Goal: Task Accomplishment & Management: Manage account settings

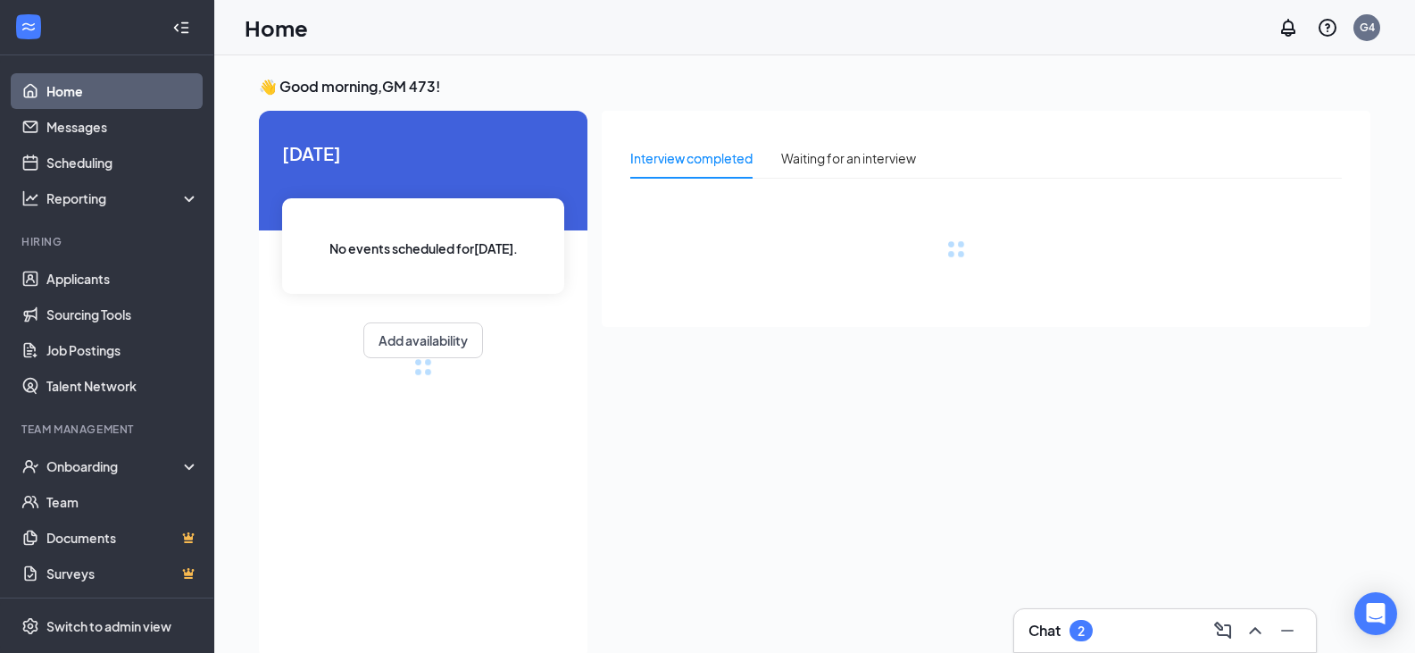
click at [1156, 623] on div "Chat 2" at bounding box center [1165, 630] width 273 height 29
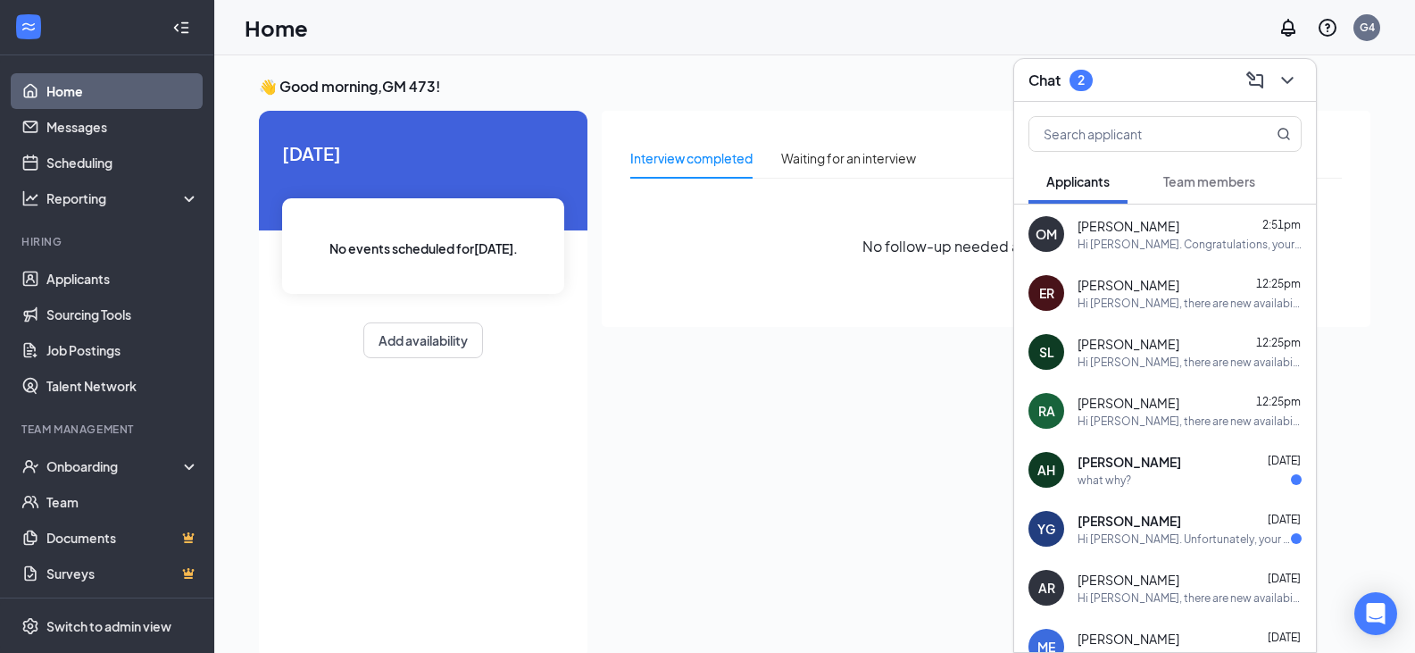
click at [1178, 476] on div "what why?" at bounding box center [1190, 479] width 224 height 15
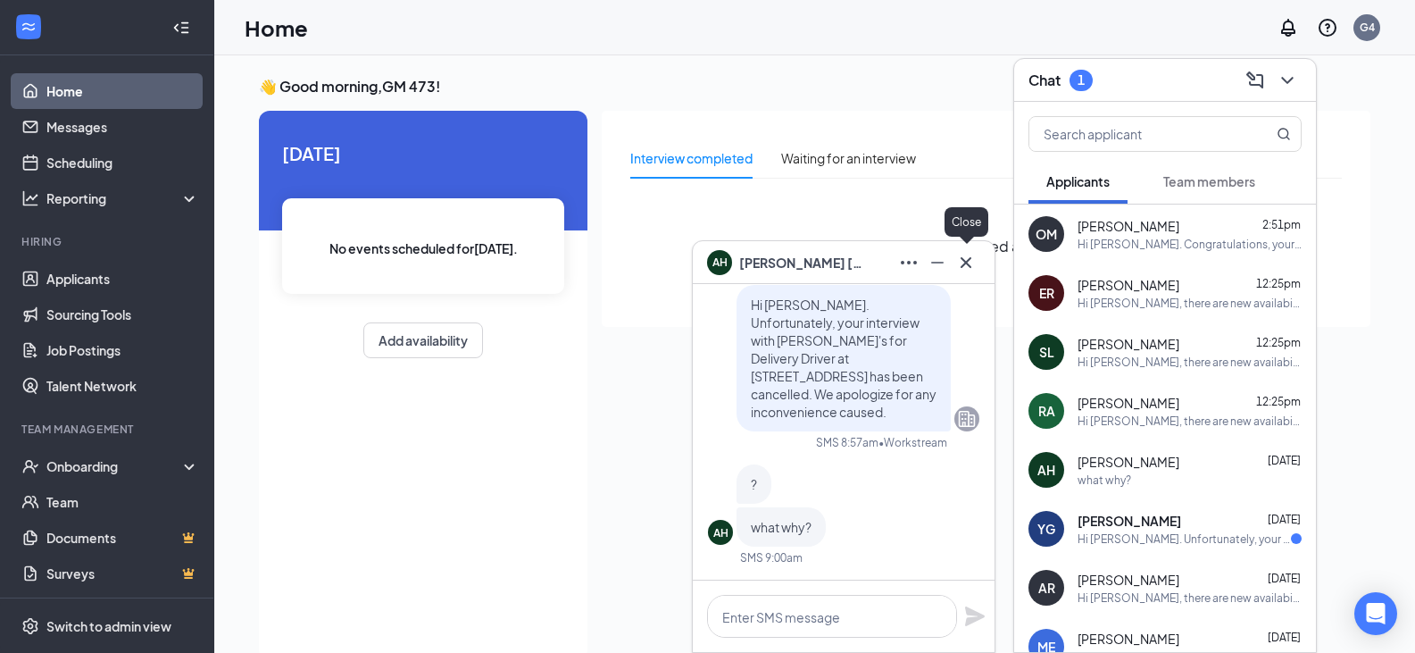
click at [962, 264] on icon "Cross" at bounding box center [966, 262] width 21 height 21
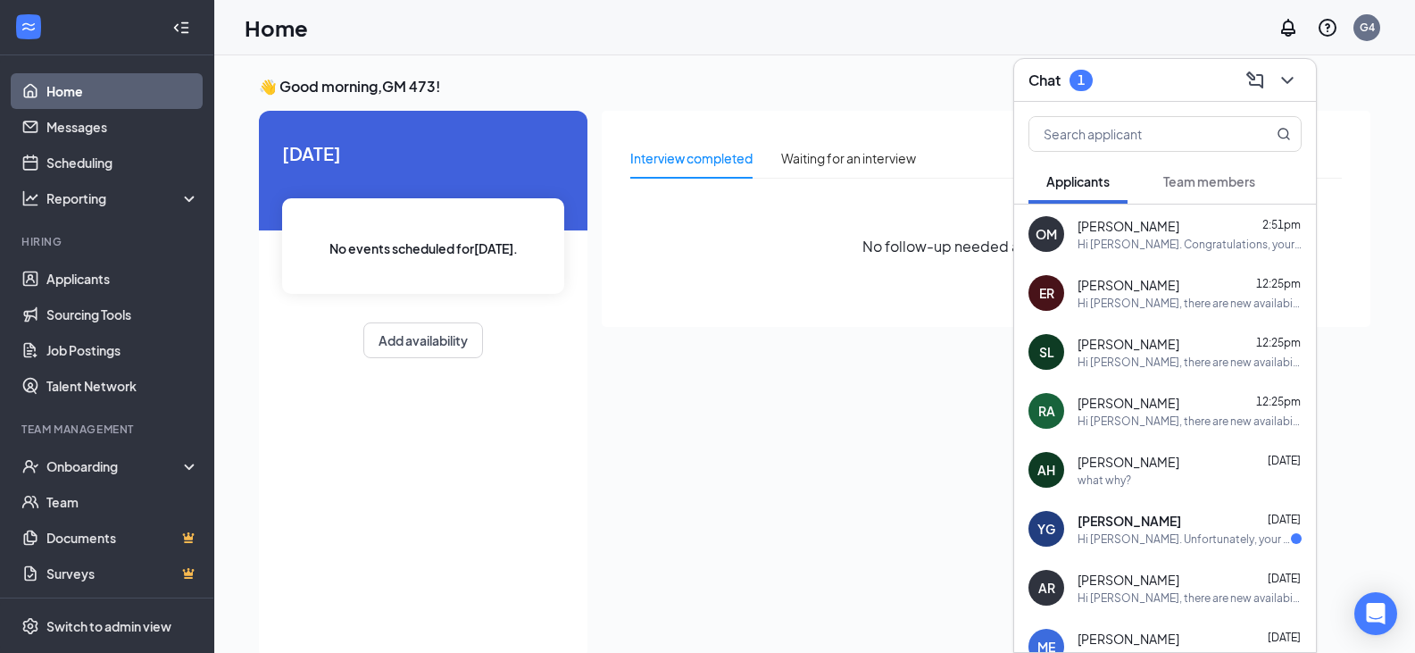
click at [1176, 545] on div "Hi [PERSON_NAME]. Unfortunately, your interview with [PERSON_NAME]'s for In-Sto…" at bounding box center [1184, 538] width 213 height 15
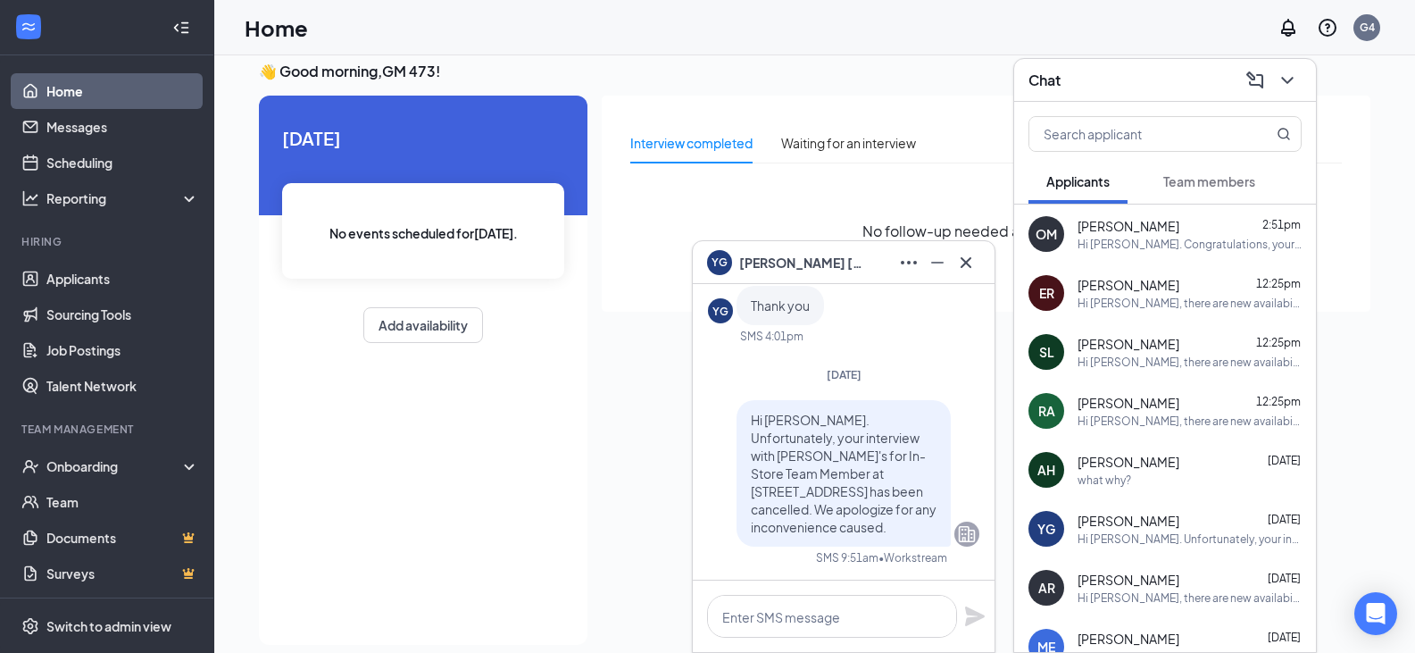
scroll to position [38, 0]
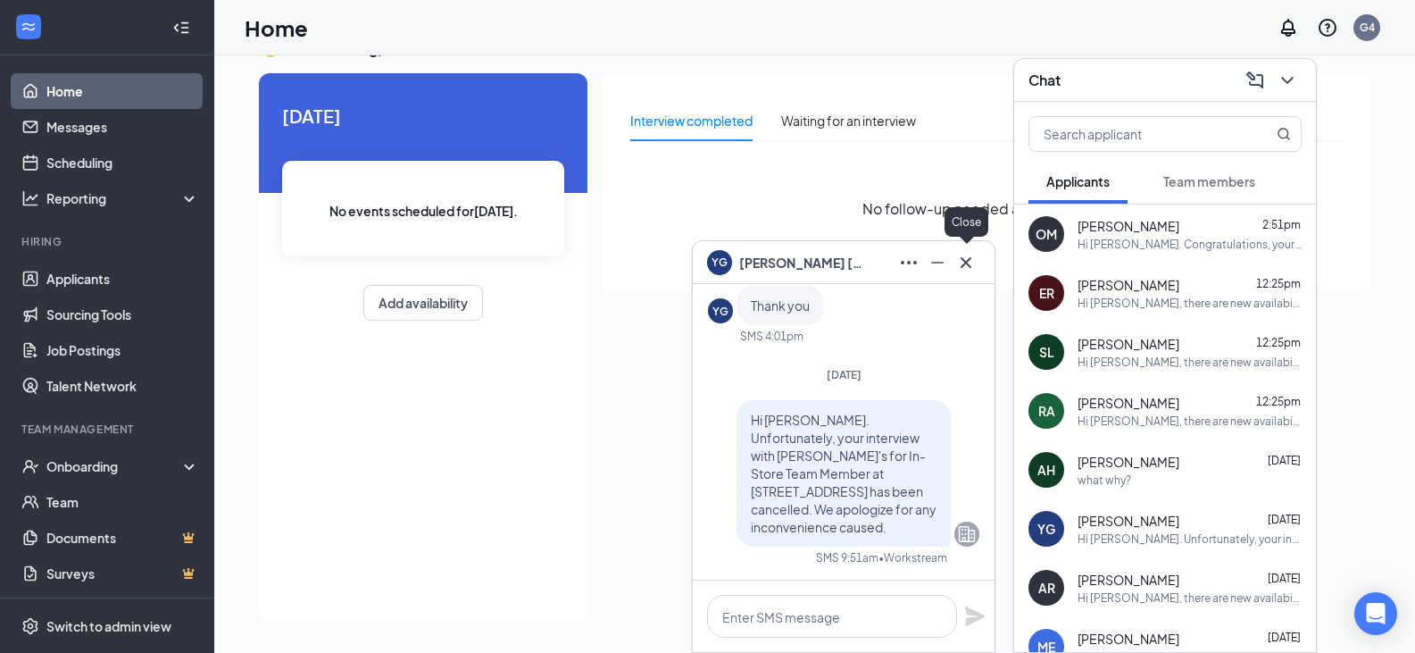
click at [974, 270] on icon "Cross" at bounding box center [966, 262] width 21 height 21
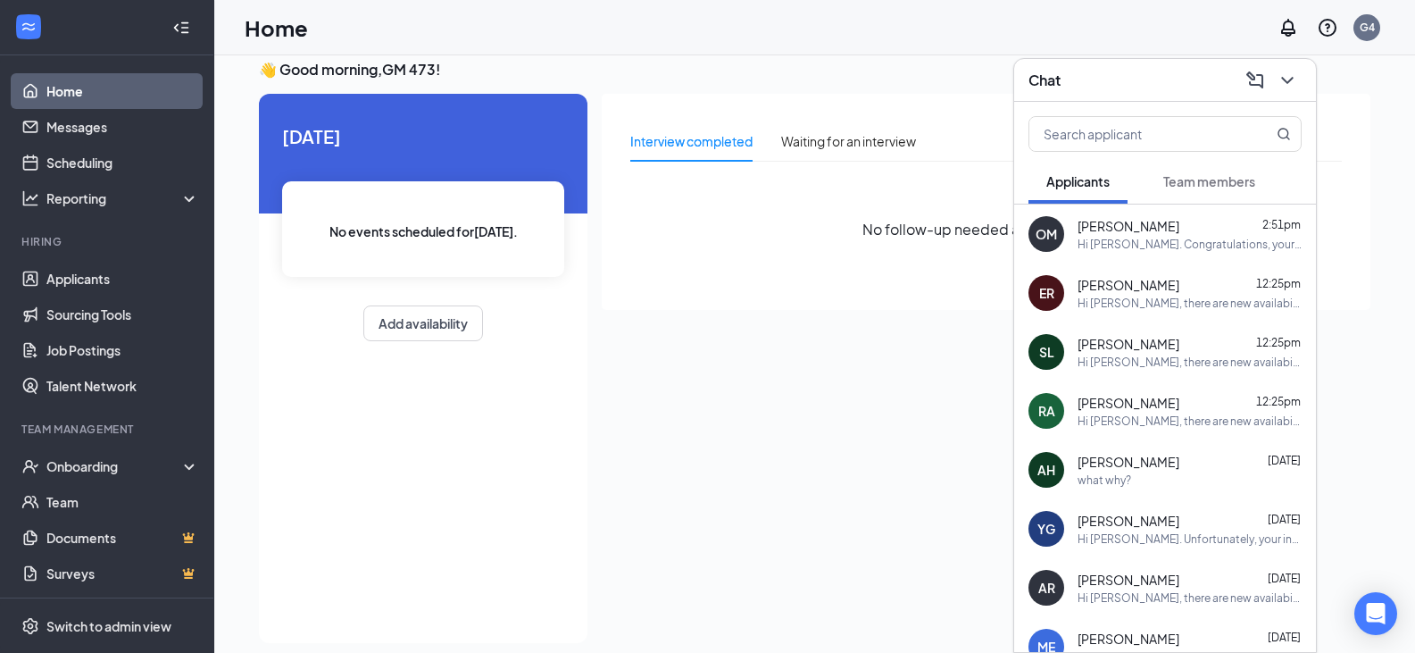
scroll to position [0, 0]
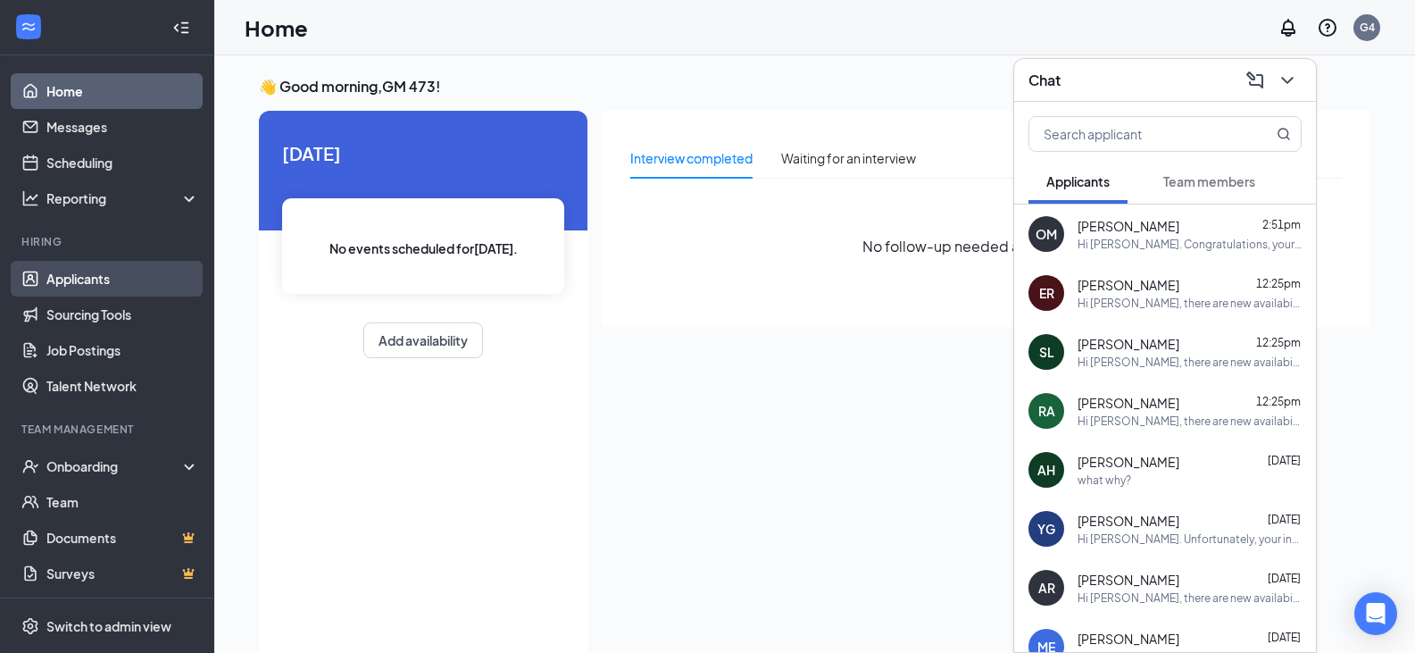
click at [118, 281] on link "Applicants" at bounding box center [122, 279] width 153 height 36
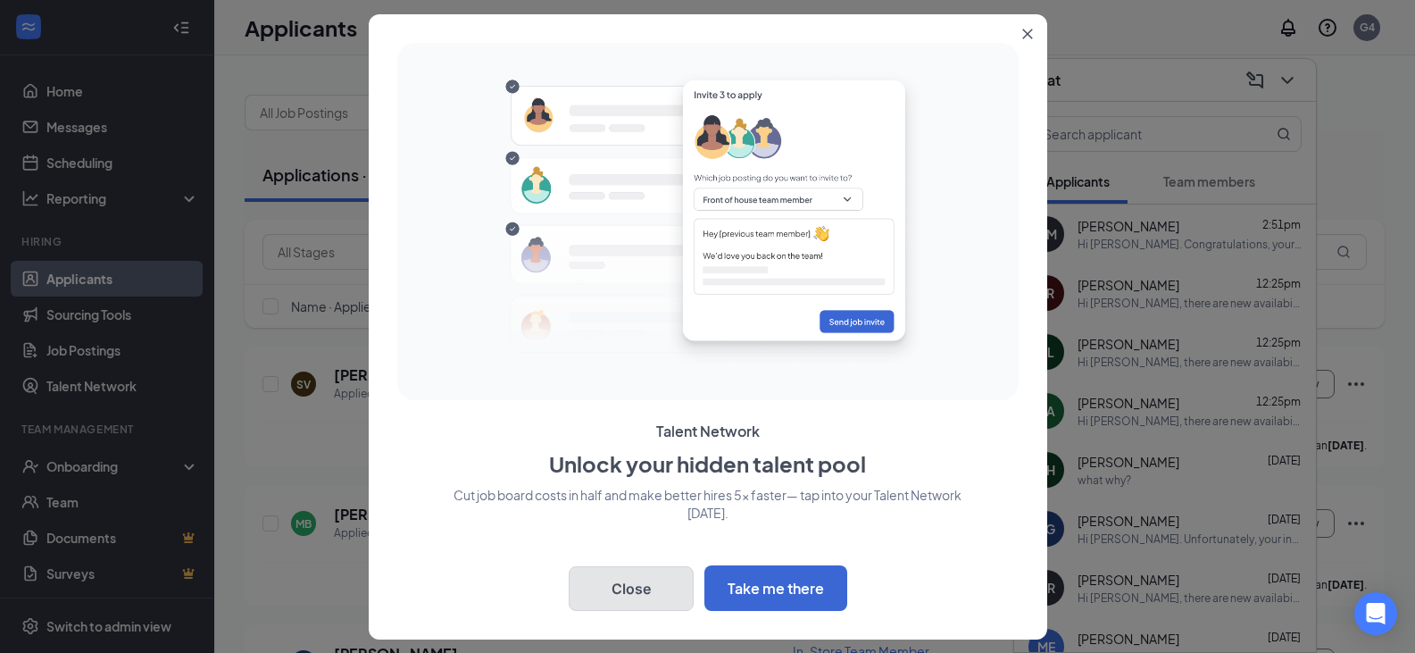
click at [603, 585] on button "Close" at bounding box center [631, 588] width 125 height 45
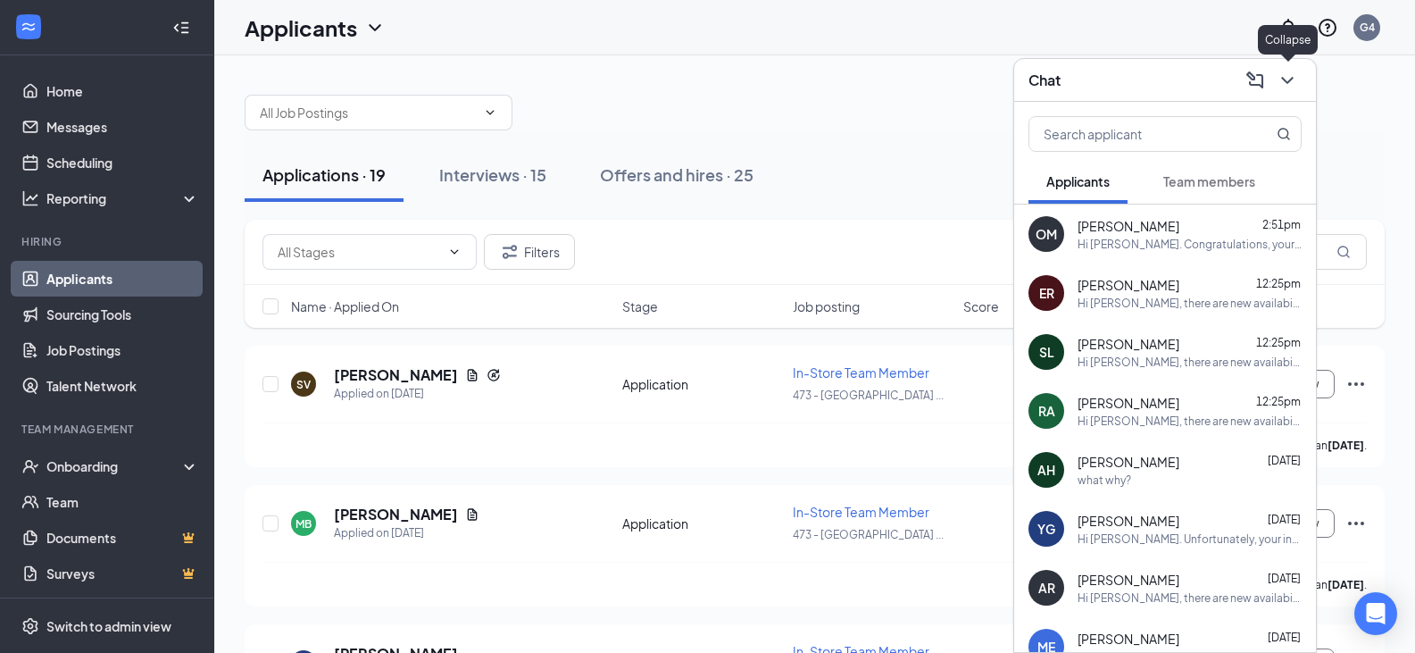
click at [1289, 91] on button at bounding box center [1287, 80] width 29 height 29
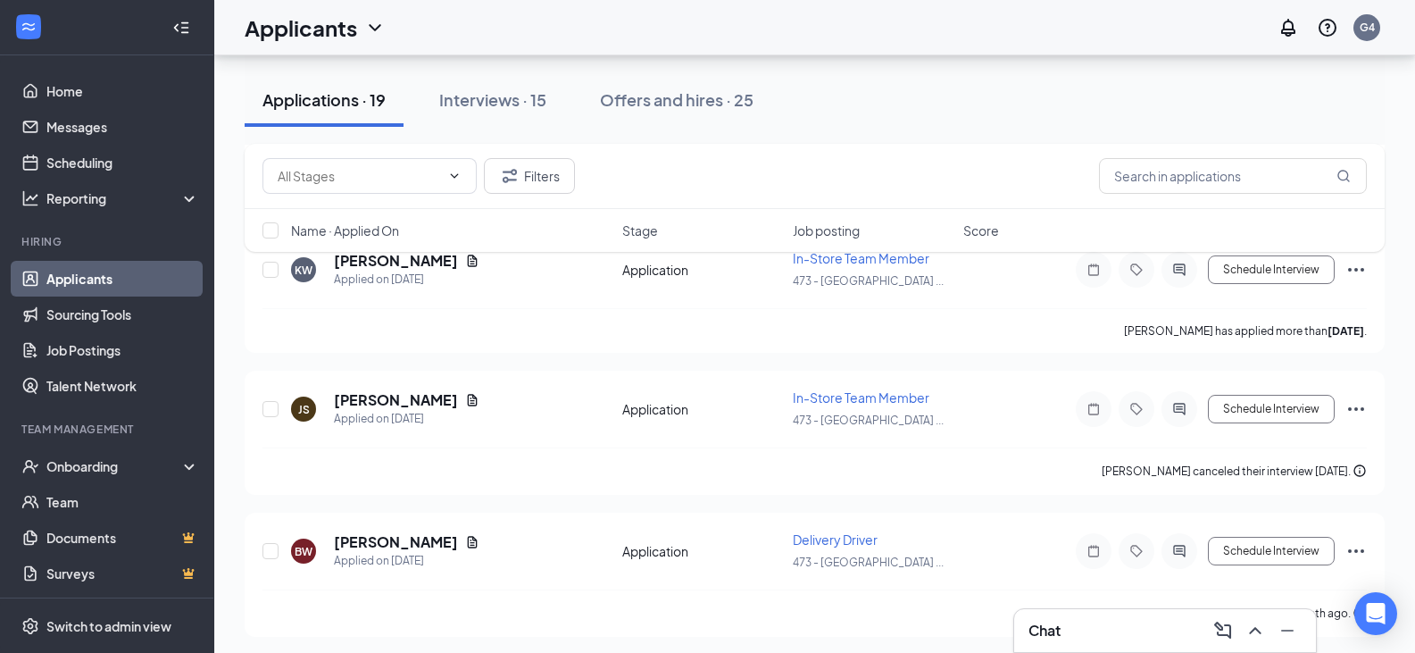
scroll to position [2357, 0]
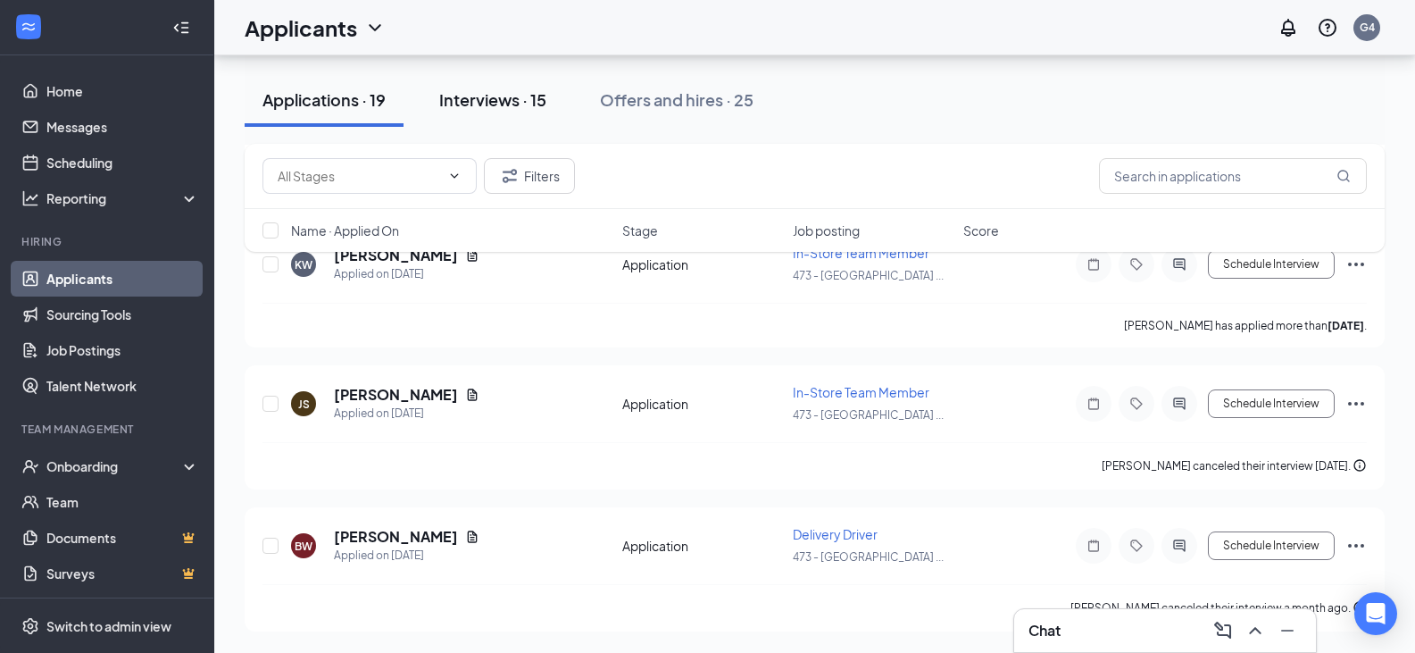
click at [482, 100] on div "Interviews · 15" at bounding box center [492, 99] width 107 height 22
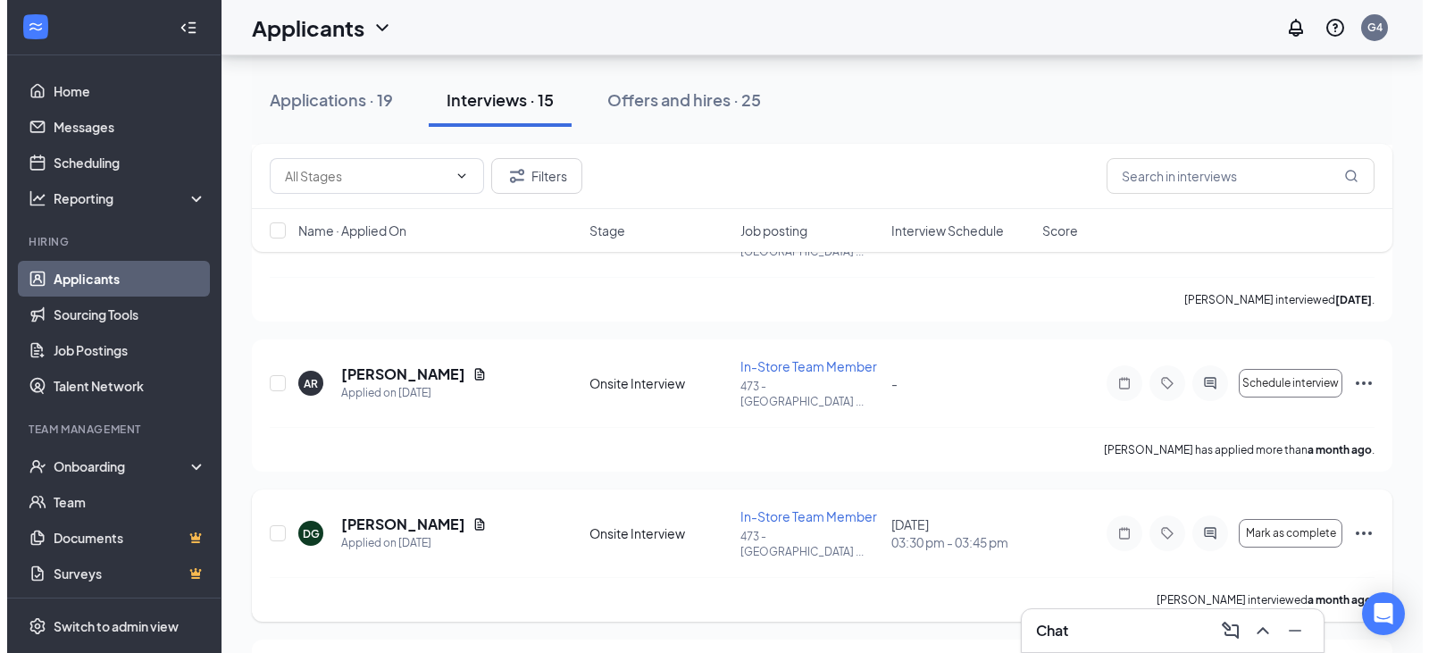
scroll to position [1697, 0]
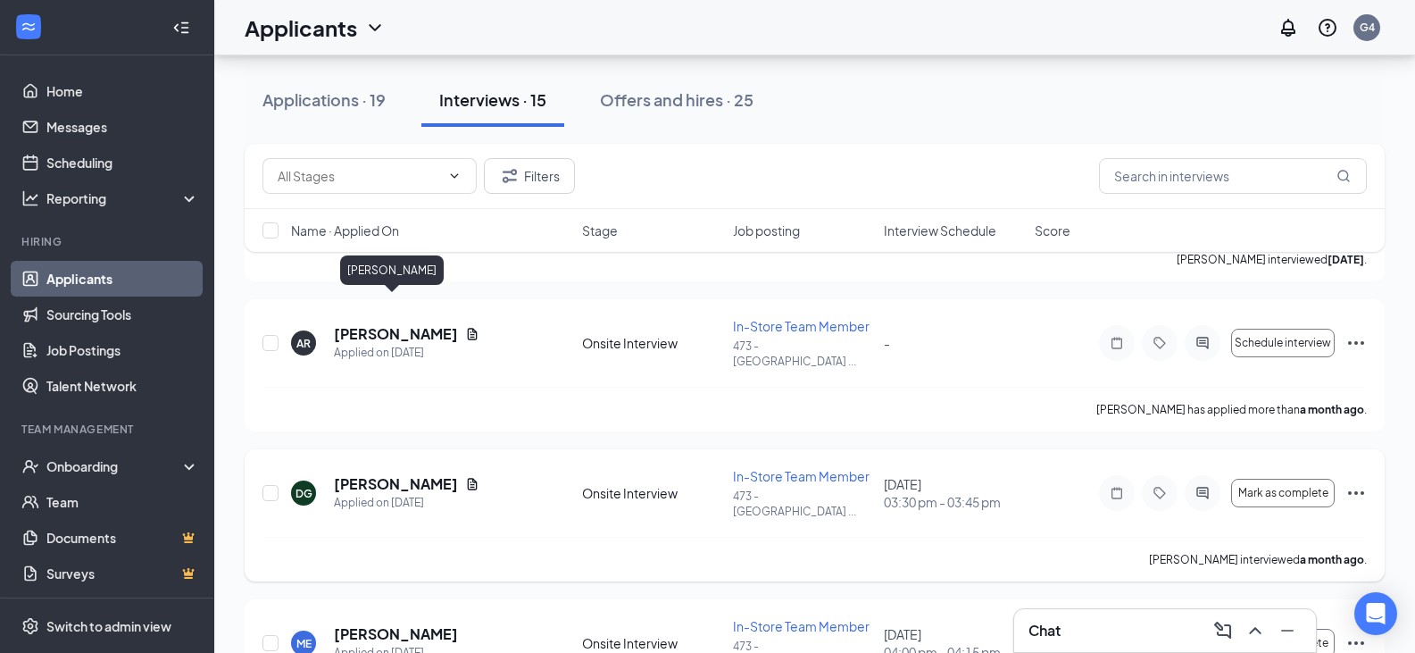
click at [420, 474] on h5 "[PERSON_NAME]" at bounding box center [396, 484] width 124 height 20
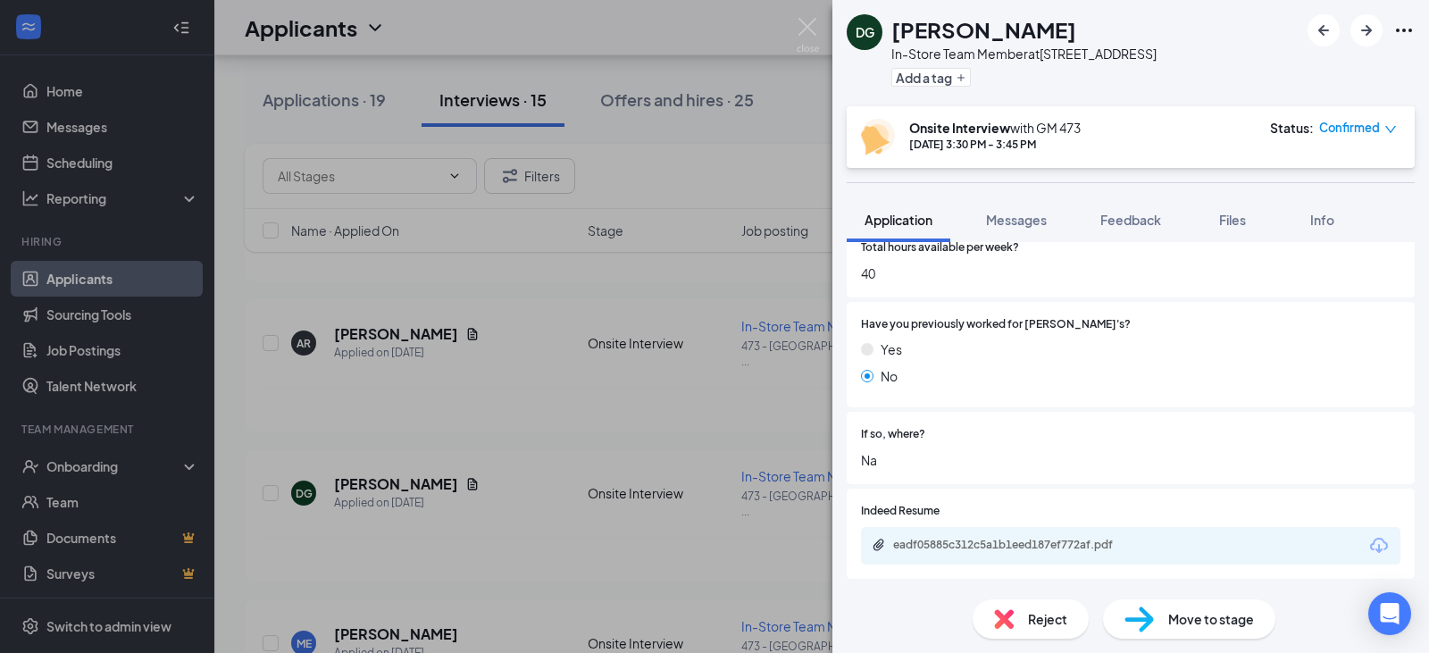
scroll to position [891, 0]
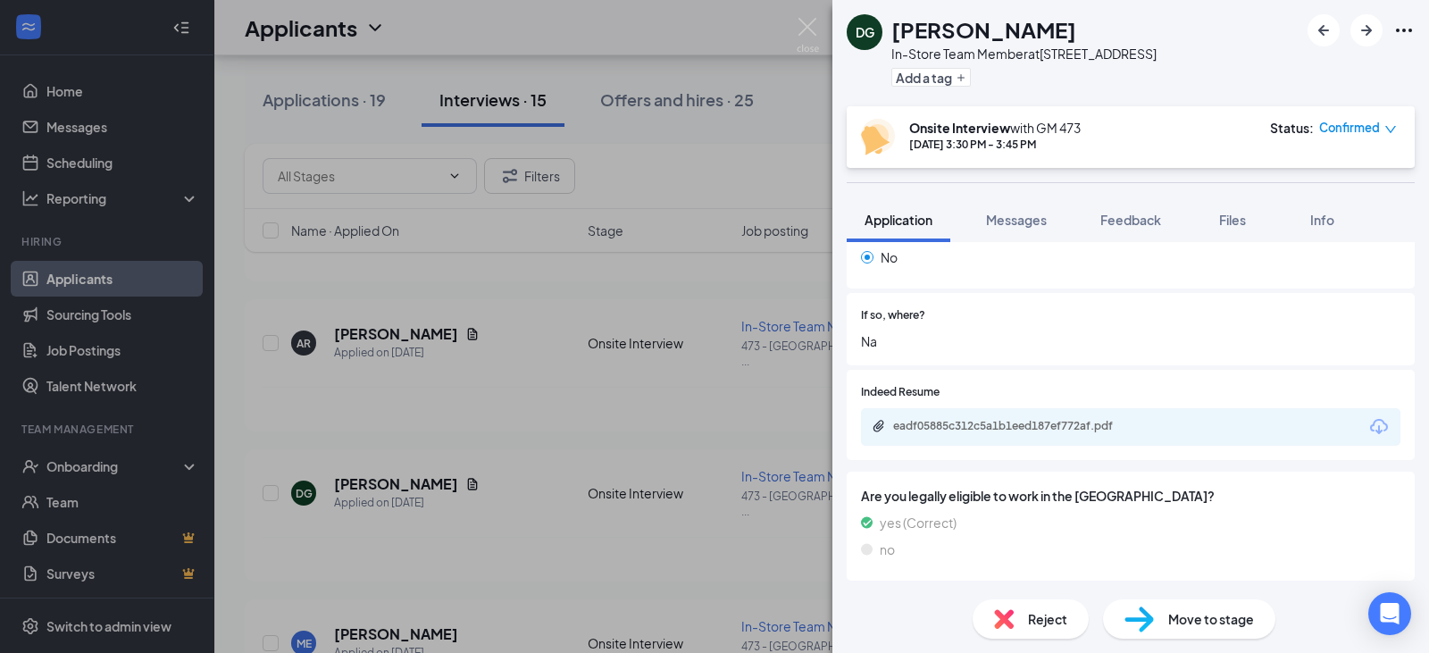
click at [1049, 419] on div "eadf05885c312c5a1b1eed187ef772af.pdf" at bounding box center [1018, 426] width 250 height 14
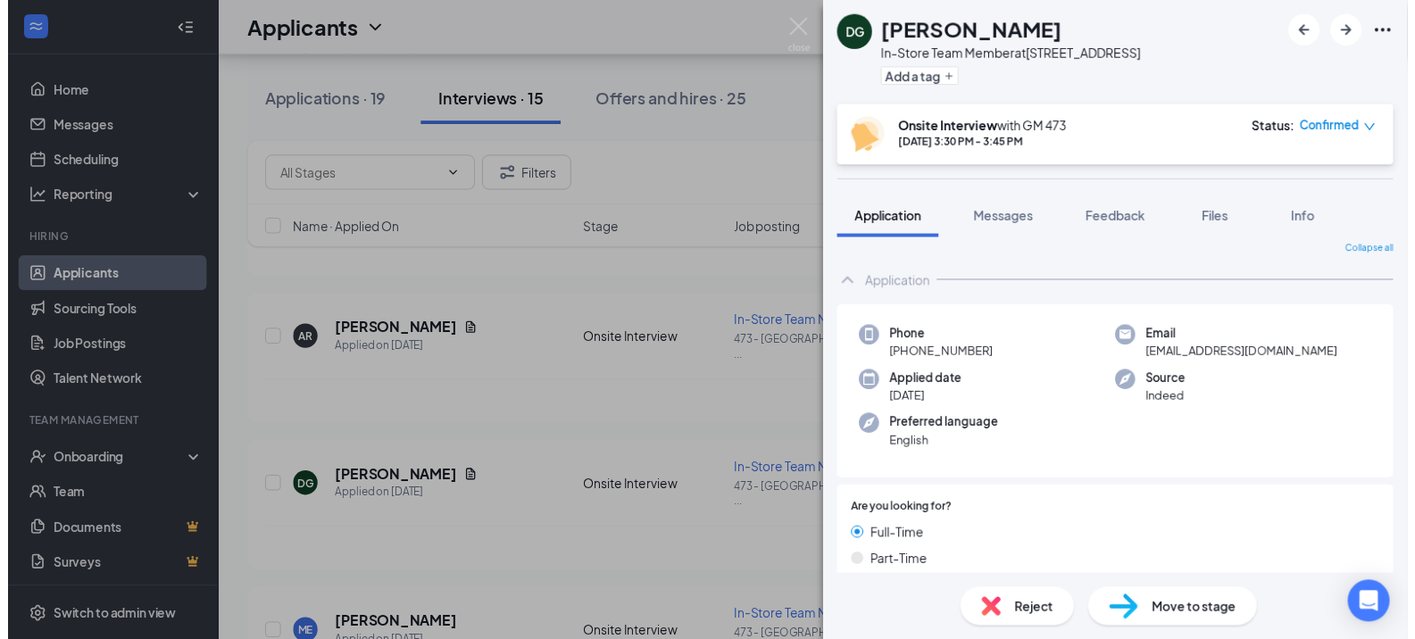
scroll to position [0, 0]
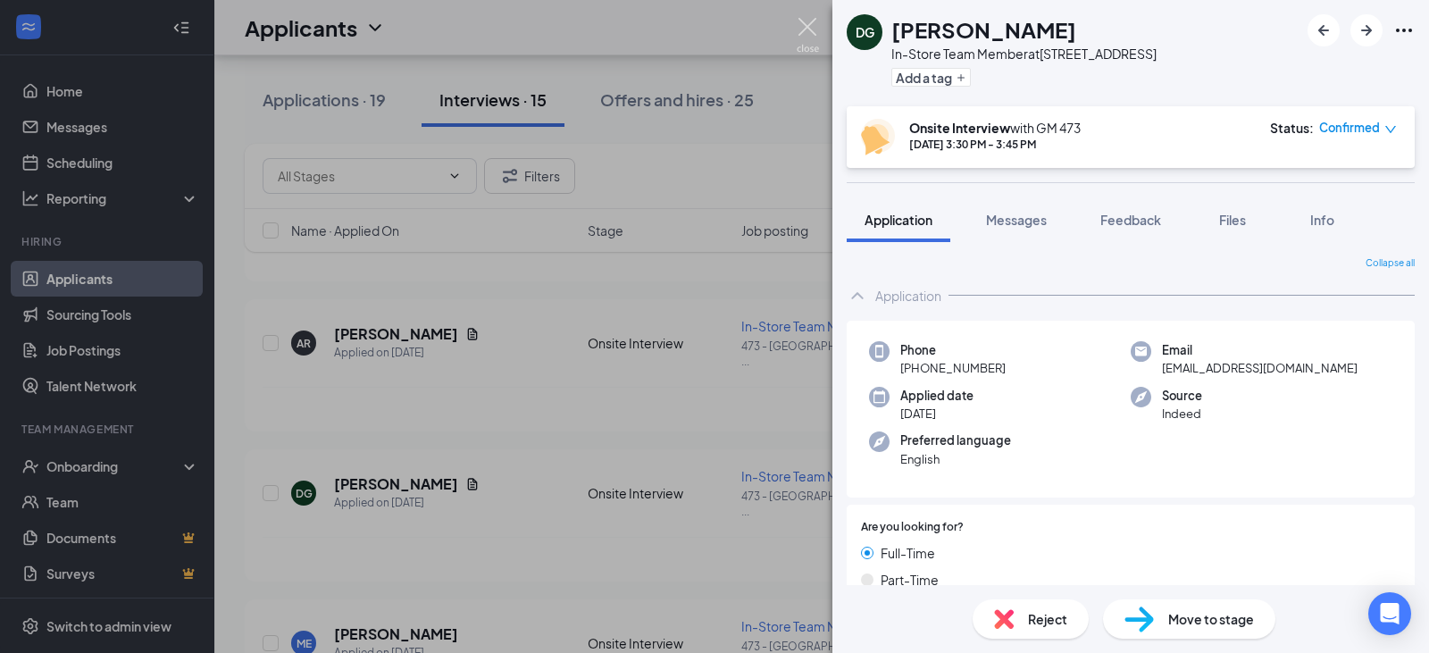
click at [803, 26] on img at bounding box center [808, 35] width 22 height 35
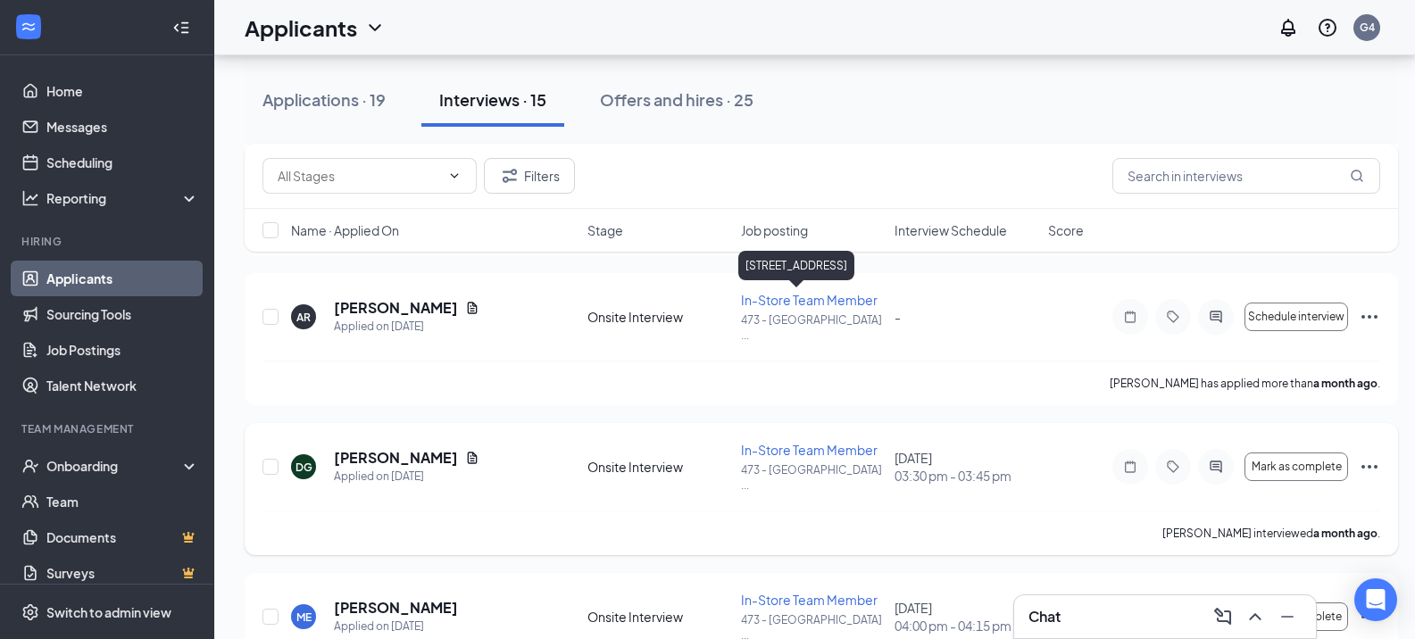
scroll to position [1746, 0]
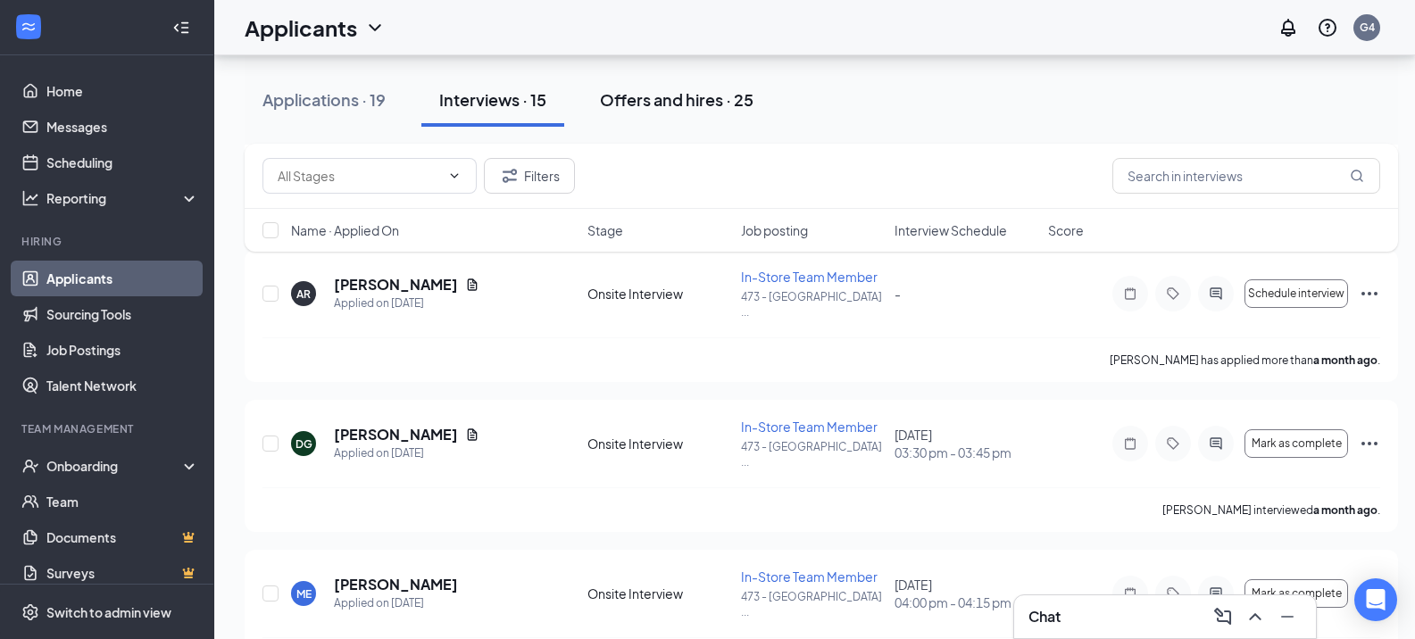
click at [672, 97] on div "Offers and hires · 25" at bounding box center [677, 99] width 154 height 22
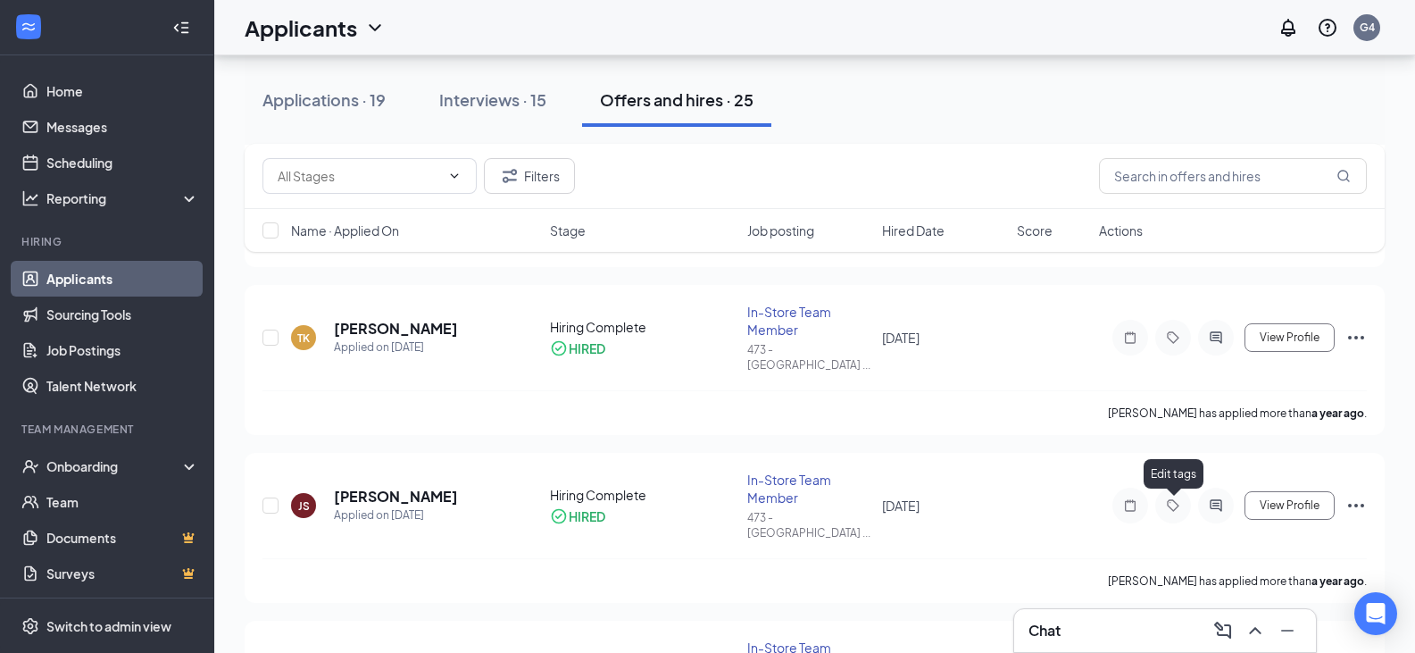
scroll to position [3332, 0]
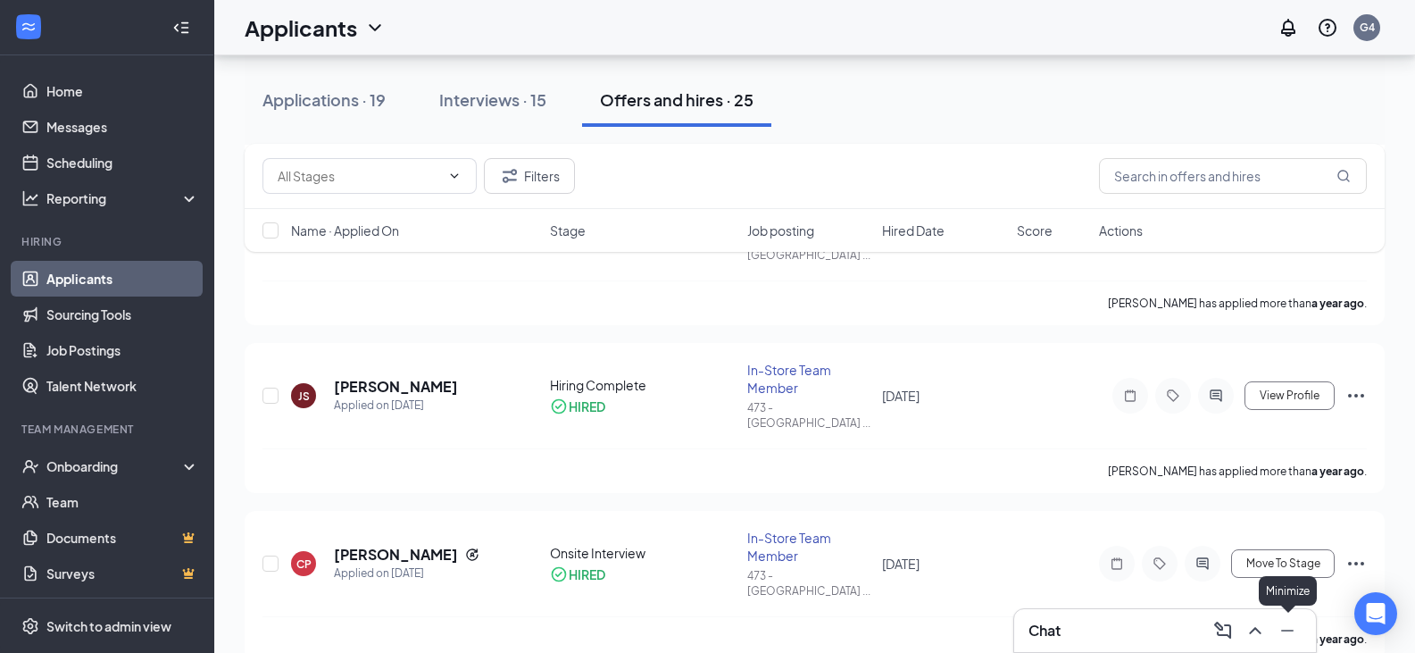
click at [1298, 632] on icon "Minimize" at bounding box center [1287, 630] width 21 height 21
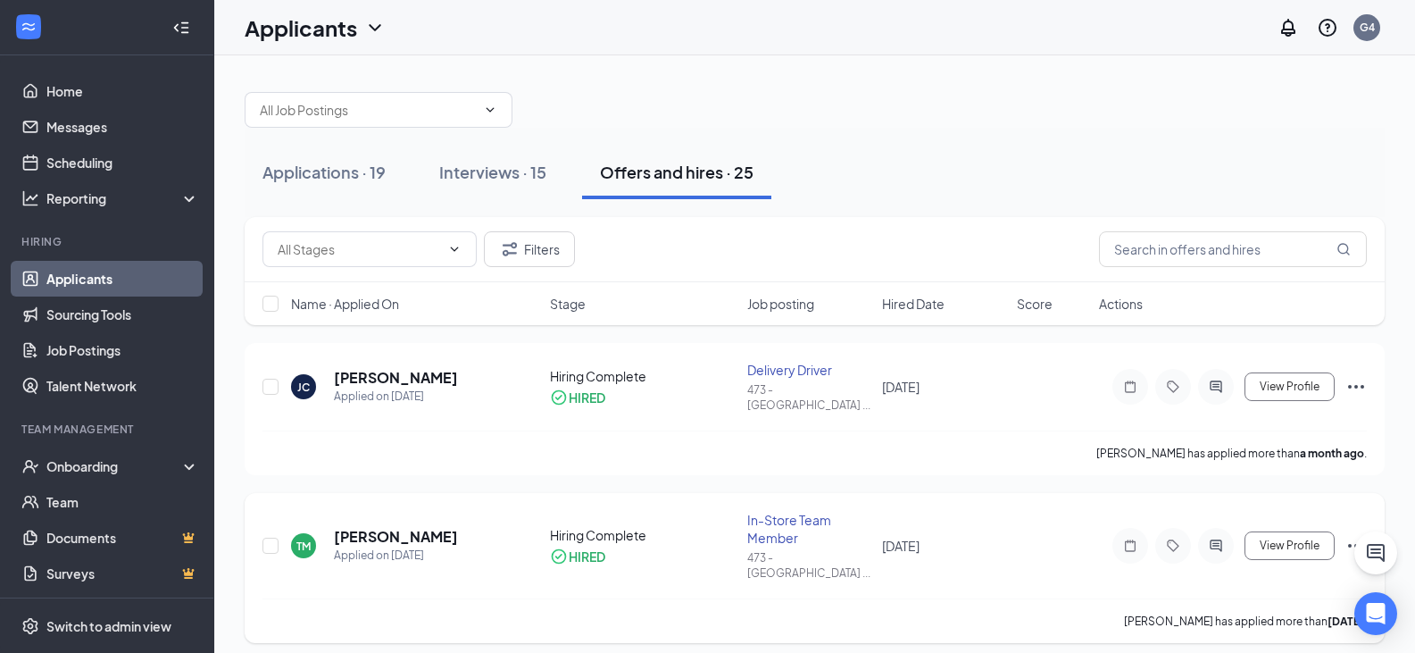
scroll to position [0, 0]
click at [341, 172] on div "Applications · 19" at bounding box center [324, 174] width 123 height 22
